Goal: Answer question/provide support: Share knowledge or assist other users

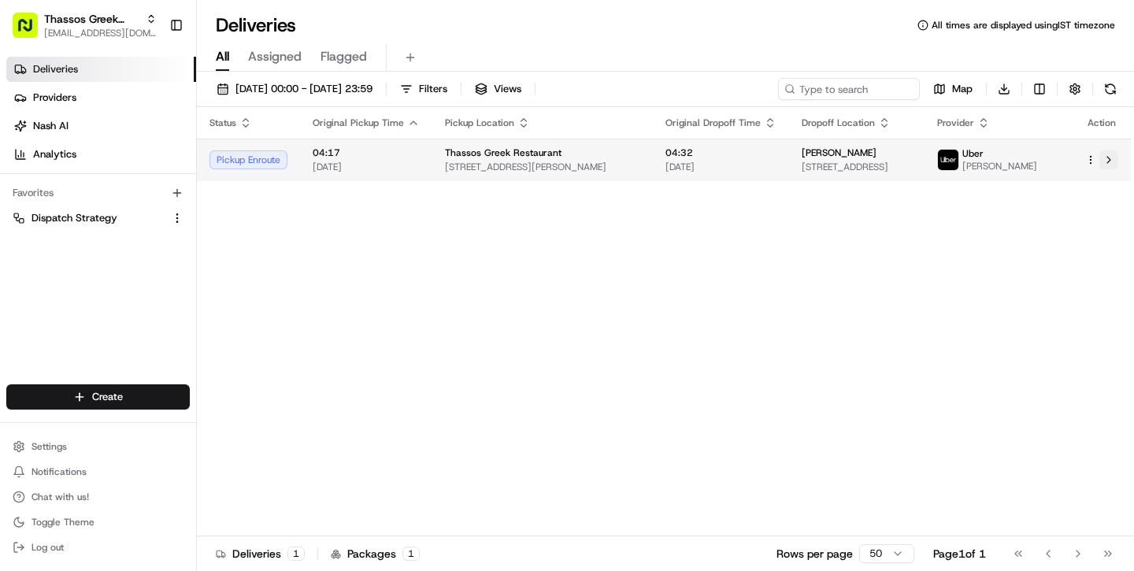
click at [1110, 165] on button at bounding box center [1108, 159] width 19 height 19
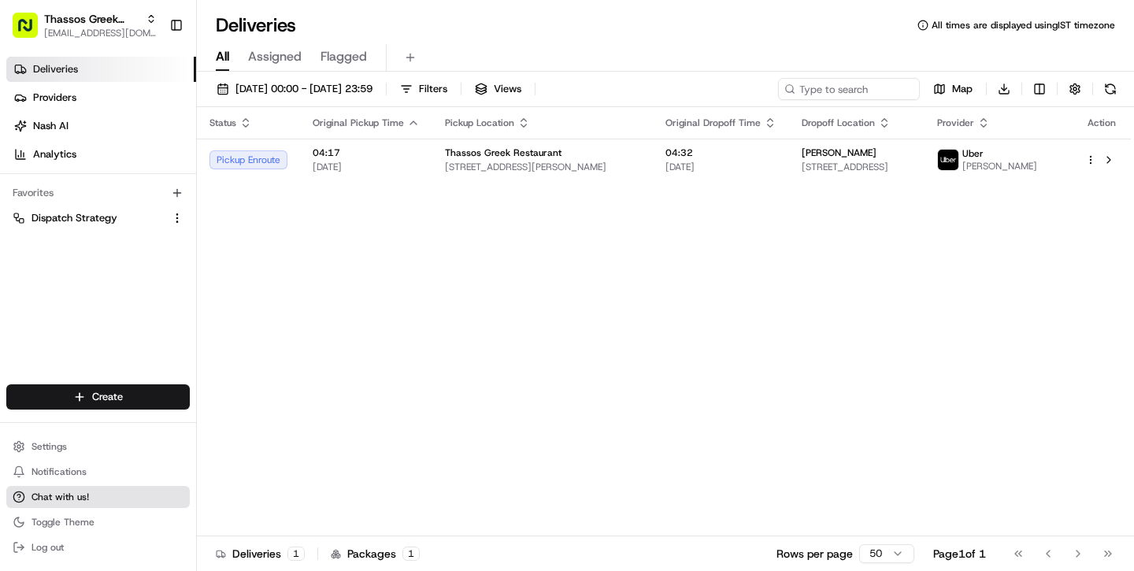
click at [66, 500] on span "Chat with us!" at bounding box center [60, 497] width 57 height 13
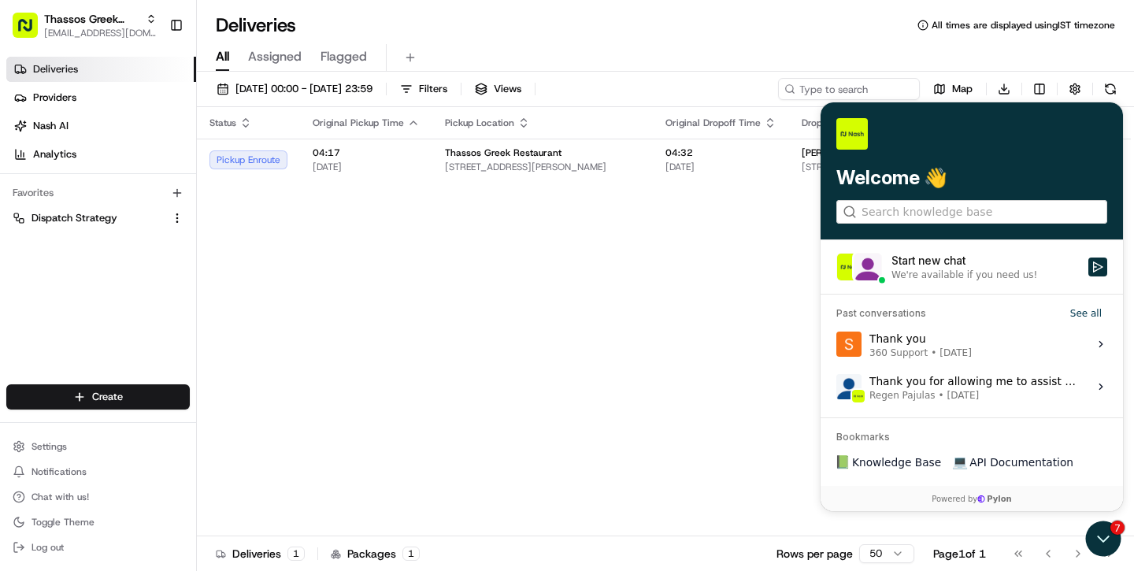
click at [947, 350] on span "[DATE]" at bounding box center [956, 353] width 32 height 13
click at [836, 345] on button "View issue" at bounding box center [836, 344] width 1 height 1
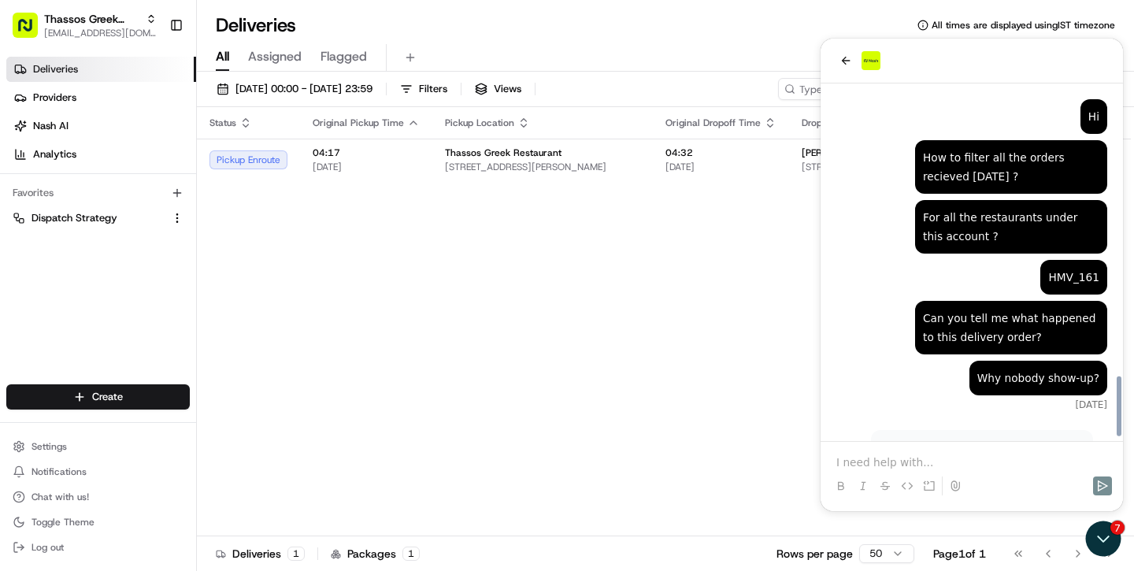
scroll to position [1715, 0]
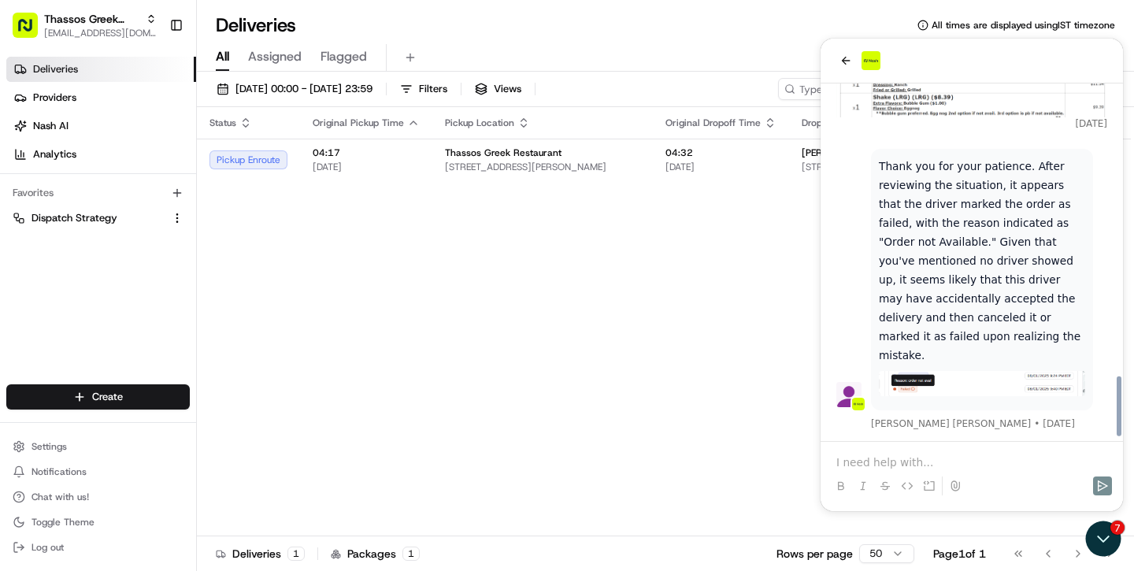
click at [718, 295] on div "Status Original Pickup Time Pickup Location Original Dropoff Time Dropoff Locat…" at bounding box center [664, 321] width 934 height 429
click at [839, 61] on button "back" at bounding box center [845, 60] width 19 height 19
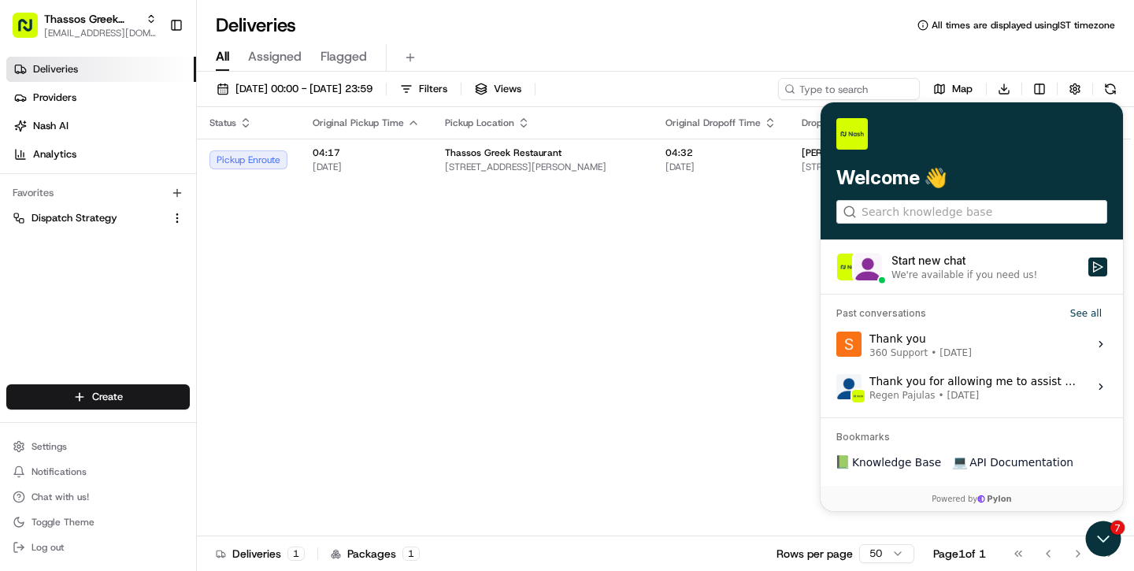
click at [955, 267] on div "Start new chat" at bounding box center [985, 261] width 187 height 16
click at [1088, 267] on button "Start new chat We're available if you need us!" at bounding box center [1097, 267] width 19 height 19
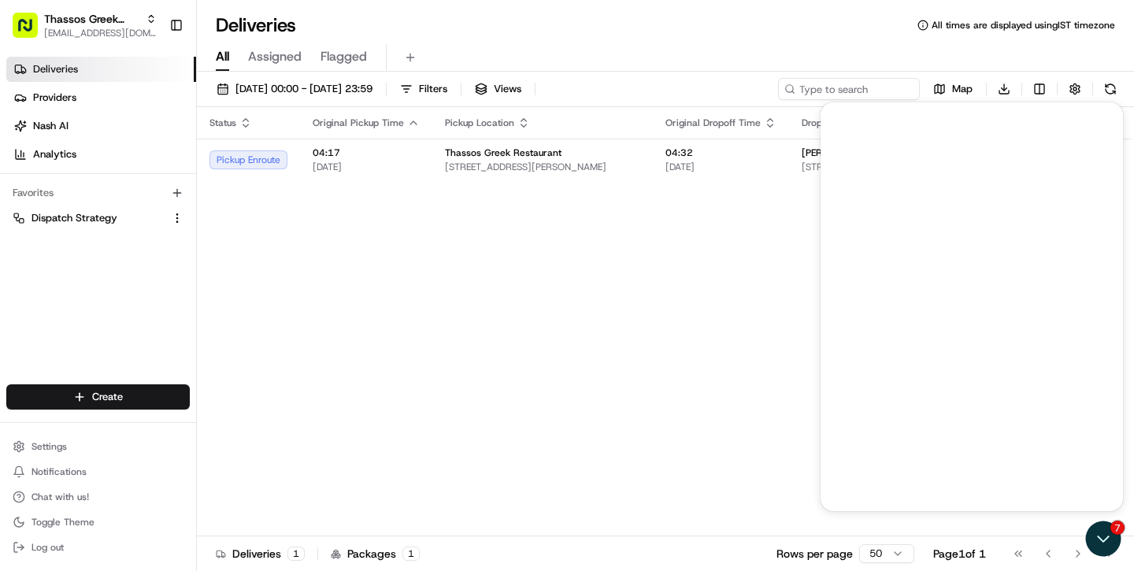
scroll to position [0, 0]
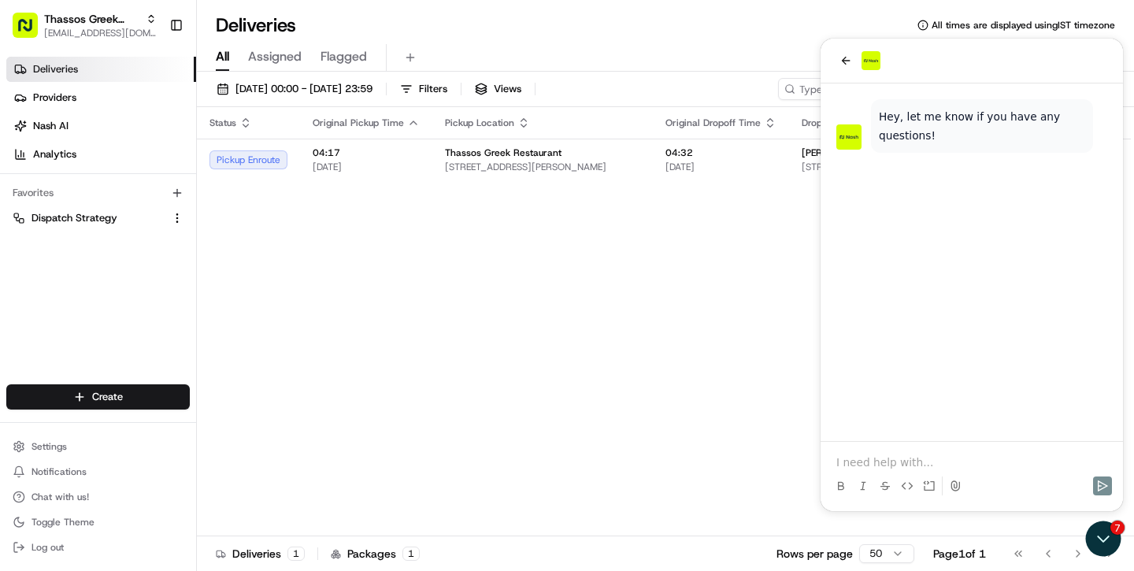
click at [919, 461] on p at bounding box center [971, 462] width 271 height 16
click at [567, 285] on div "Status Original Pickup Time Pickup Location Original Dropoff Time Dropoff Locat…" at bounding box center [664, 321] width 934 height 429
click at [919, 461] on p "Hello," at bounding box center [971, 462] width 271 height 16
click at [567, 285] on div "Status Original Pickup Time Pickup Location Original Dropoff Time Dropoff Locat…" at bounding box center [664, 321] width 934 height 429
click at [1105, 532] on icon "Open customer support" at bounding box center [1103, 538] width 39 height 39
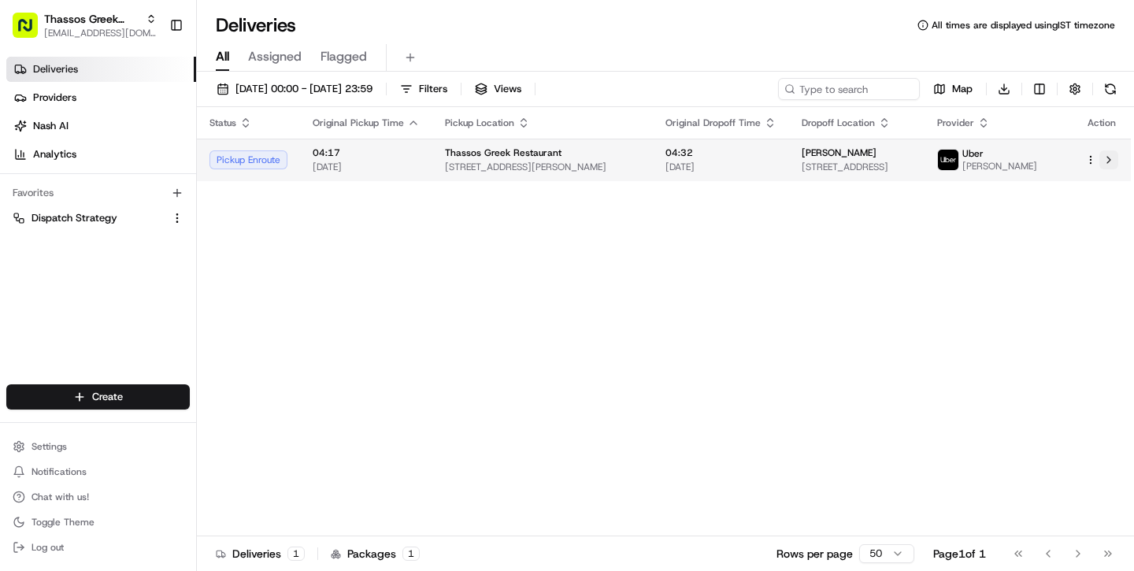
click at [1107, 162] on button at bounding box center [1108, 159] width 19 height 19
click at [772, 154] on td "04:32 22/08/2025" at bounding box center [723, 160] width 136 height 43
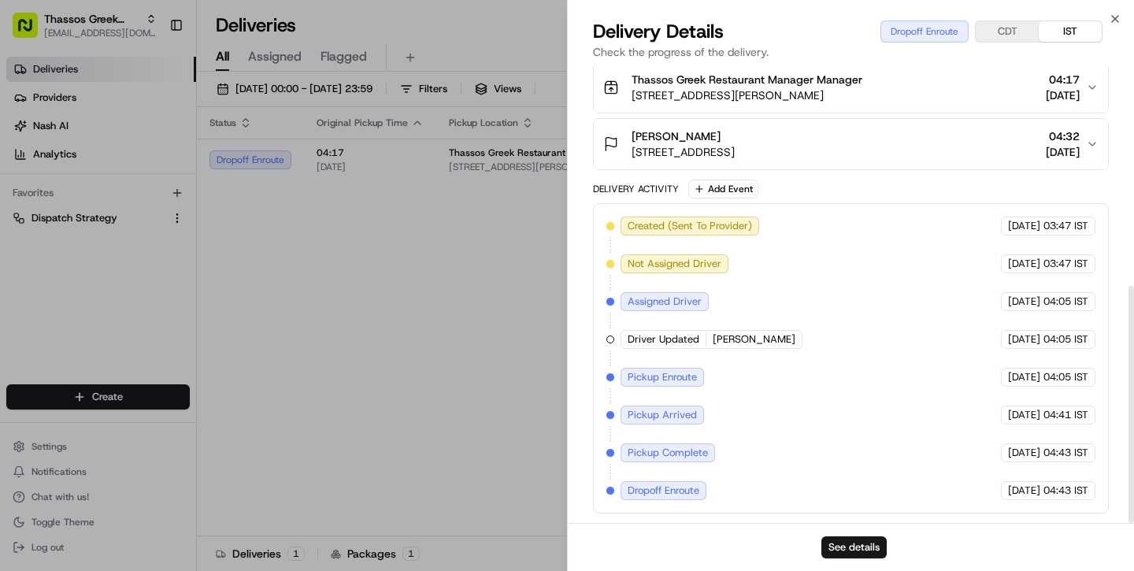
scroll to position [424, 0]
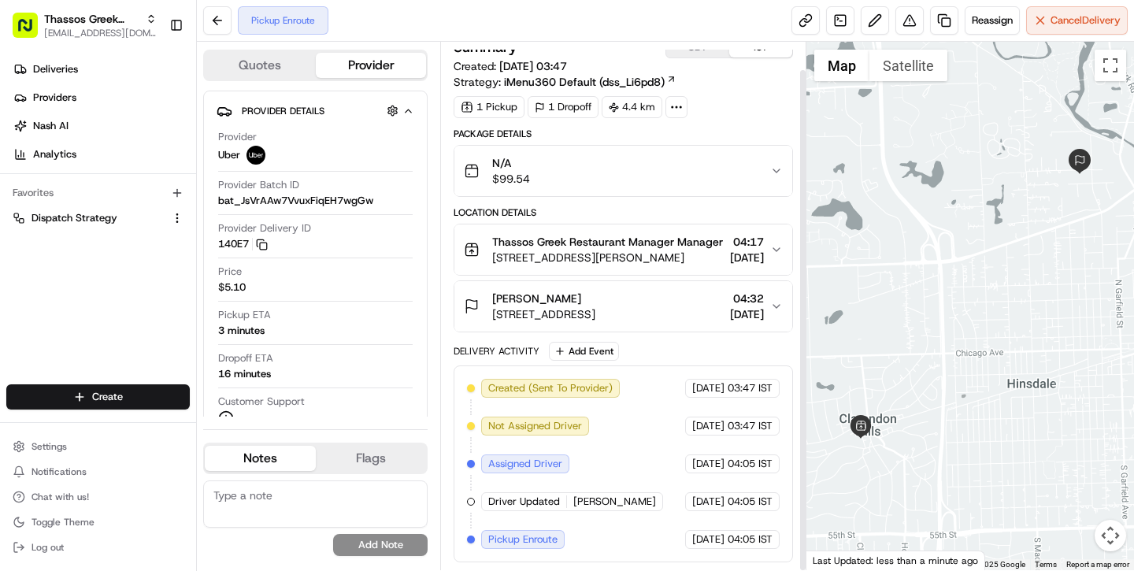
scroll to position [29, 0]
click at [643, 501] on div "Created (Sent To Provider) Uber 22/08/2025 03:47 IST Not Assigned Driver Uber 2…" at bounding box center [623, 464] width 312 height 170
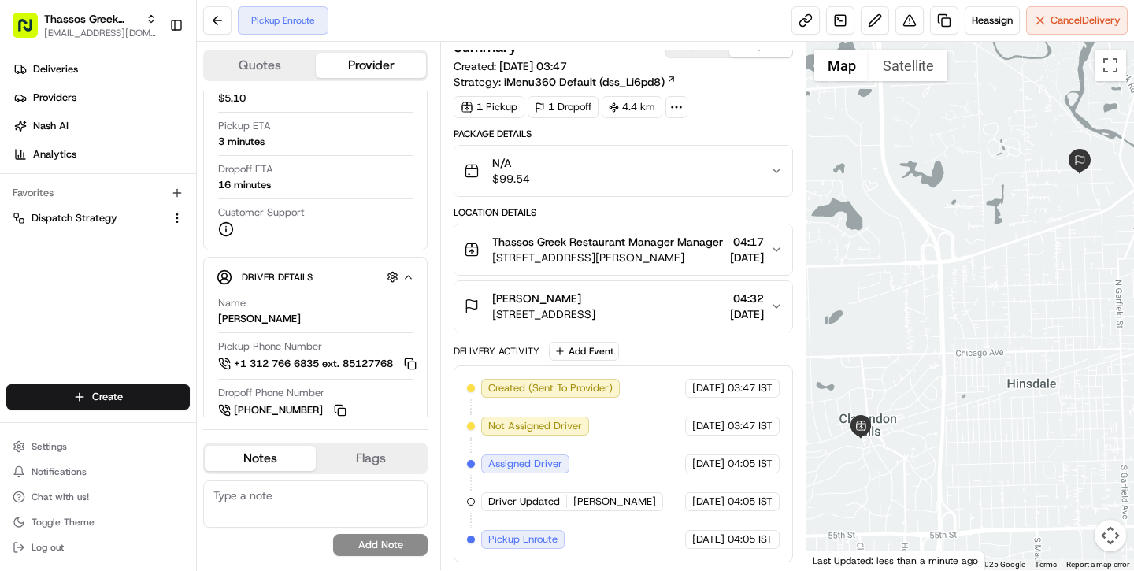
scroll to position [9, 0]
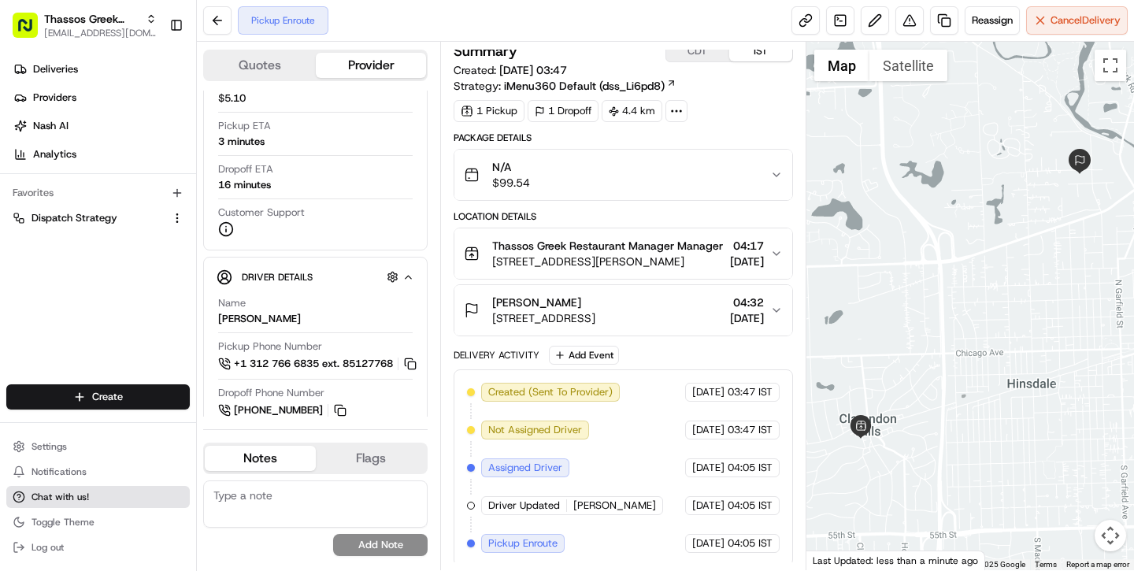
click at [135, 491] on button "Chat with us!" at bounding box center [98, 497] width 184 height 22
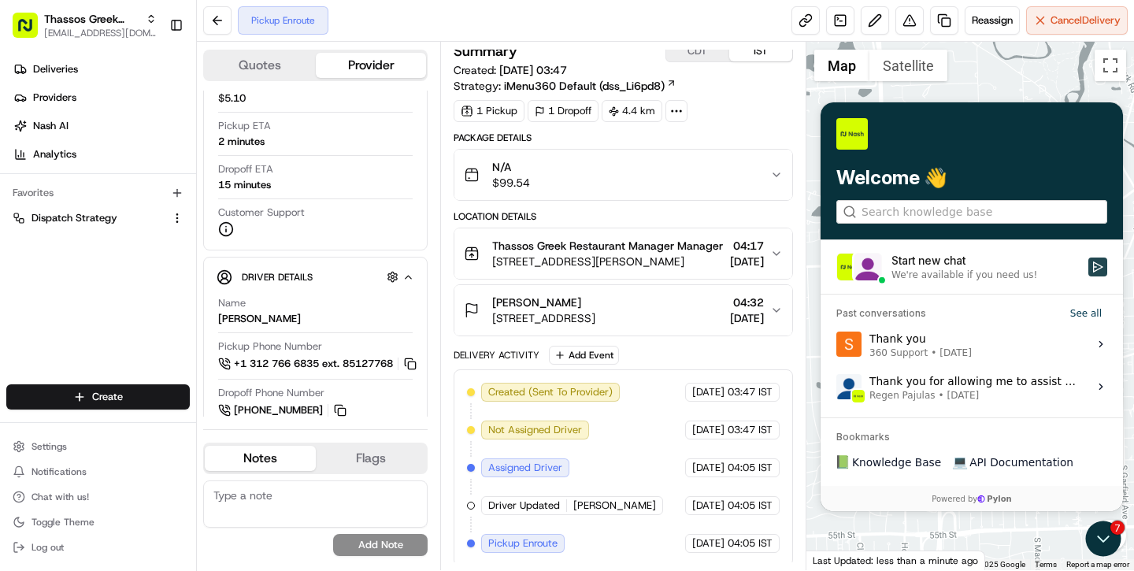
click at [1095, 267] on icon "Start new chat" at bounding box center [1098, 266] width 10 height 11
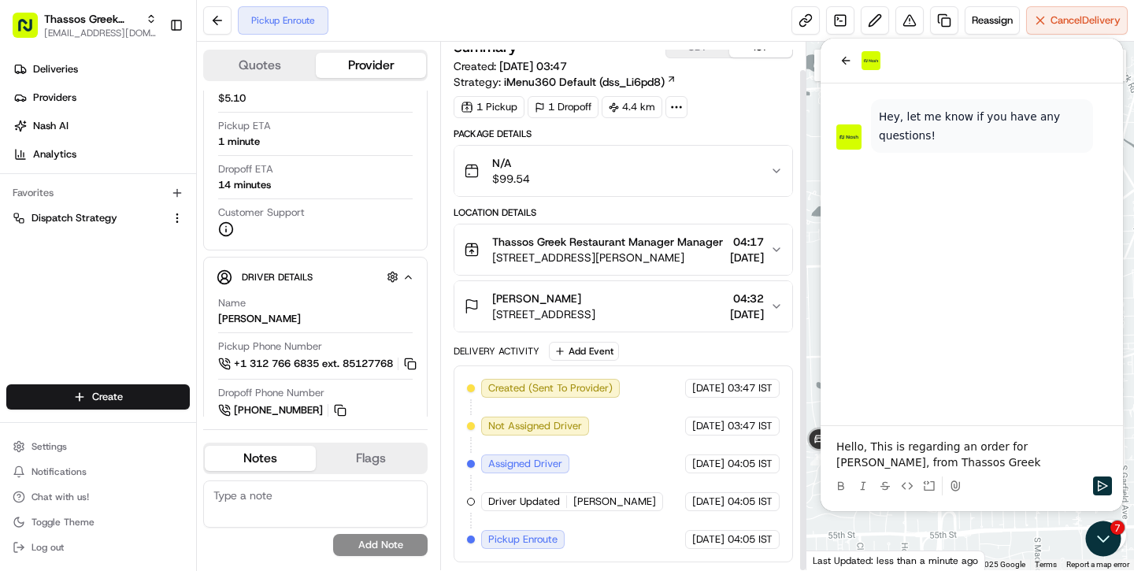
scroll to position [29, 0]
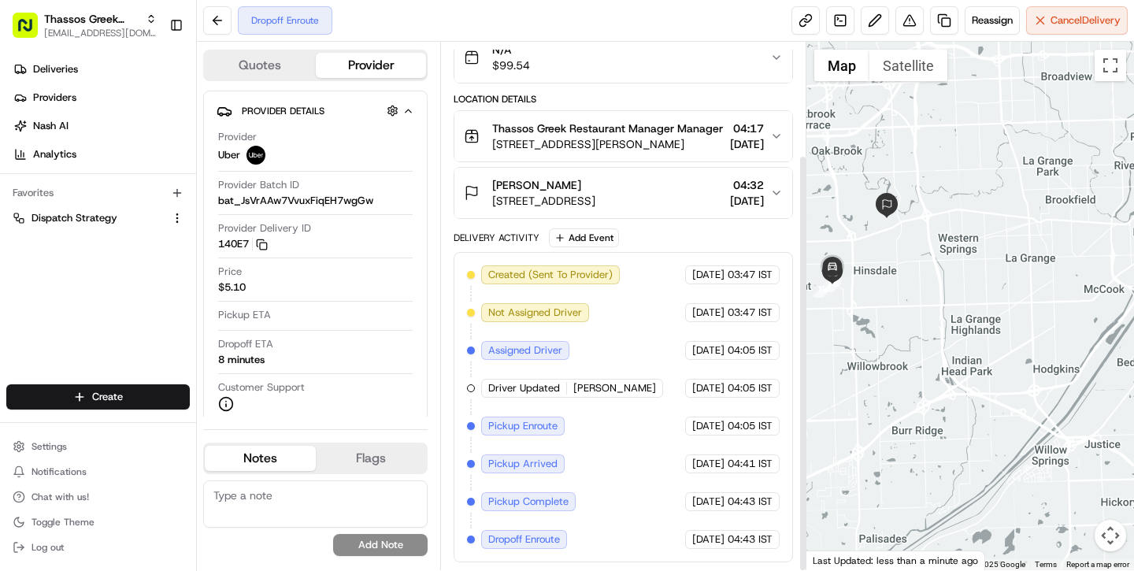
scroll to position [143, 0]
